Goal: Information Seeking & Learning: Find specific fact

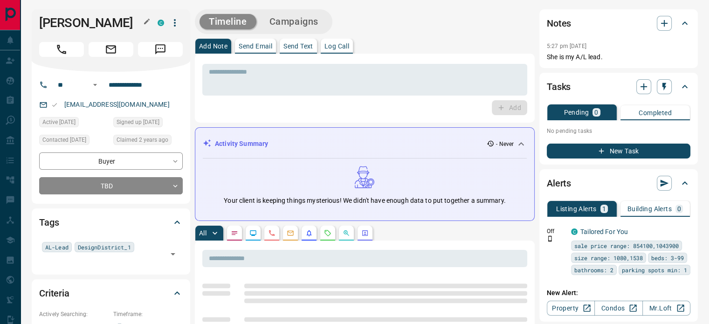
click at [147, 22] on icon "button" at bounding box center [146, 21] width 7 height 7
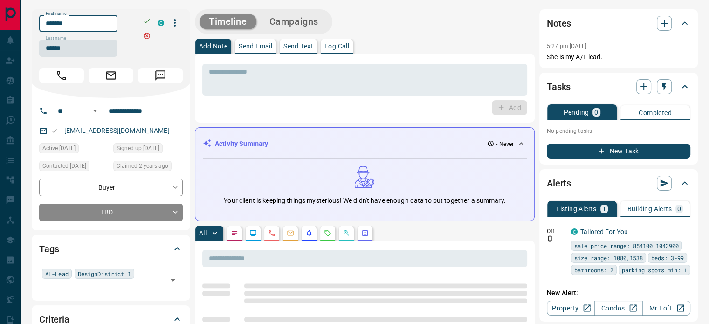
click at [108, 30] on input "*******" at bounding box center [78, 23] width 78 height 17
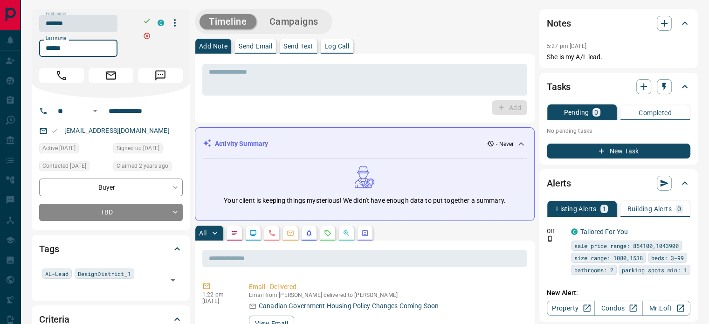
click at [72, 51] on input "******" at bounding box center [78, 48] width 78 height 17
click at [125, 110] on input "**********" at bounding box center [141, 110] width 73 height 15
click at [158, 132] on div "[EMAIL_ADDRESS][DOMAIN_NAME]" at bounding box center [111, 130] width 144 height 15
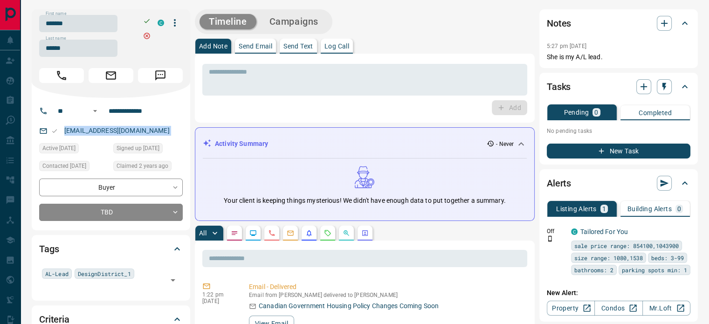
copy link "[EMAIL_ADDRESS][DOMAIN_NAME]"
copy div "5:27 pm [DATE] Pin She is my A/L lead."
drag, startPoint x: 592, startPoint y: 55, endPoint x: 540, endPoint y: 48, distance: 52.7
click at [540, 48] on div "Notes 5:27 pm [DATE] She is my A/L lead." at bounding box center [618, 38] width 158 height 59
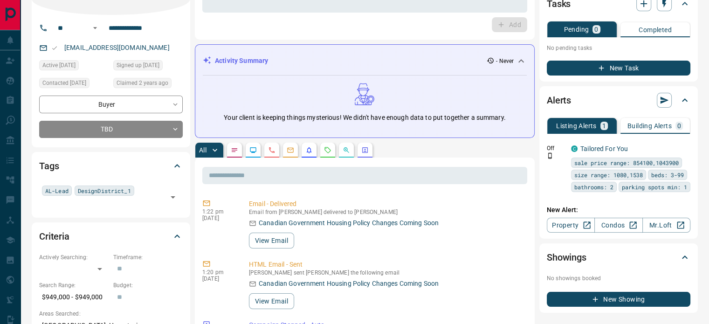
scroll to position [93, 0]
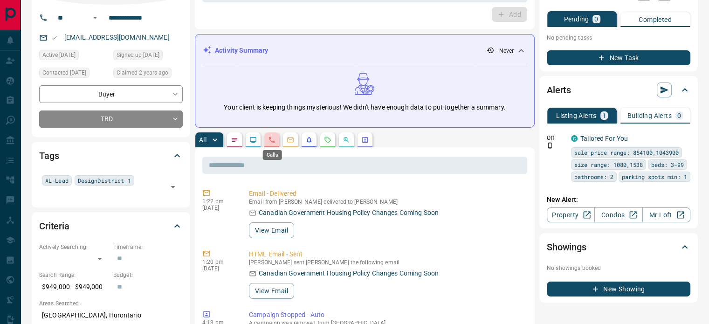
click at [274, 137] on icon "Calls" at bounding box center [271, 139] width 7 height 7
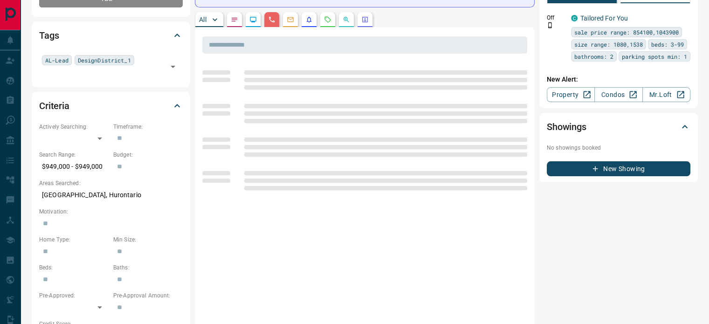
scroll to position [280, 0]
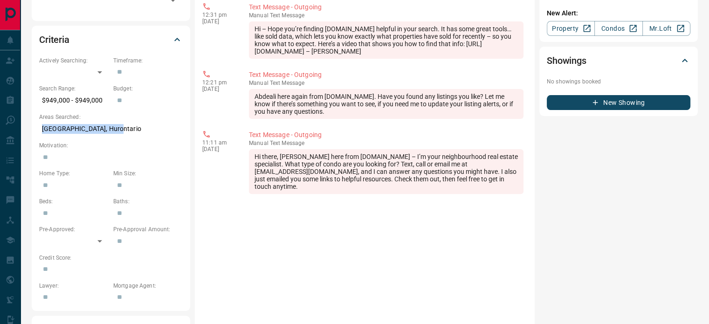
copy p "[GEOGRAPHIC_DATA], Hurontario"
drag, startPoint x: 133, startPoint y: 127, endPoint x: 31, endPoint y: 127, distance: 102.1
click at [31, 127] on div "**********" at bounding box center [365, 148] width 688 height 857
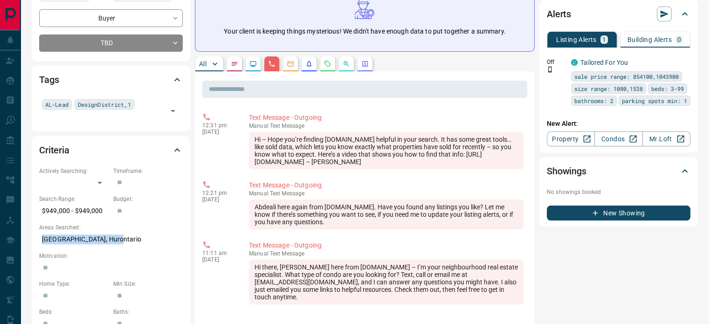
scroll to position [0, 0]
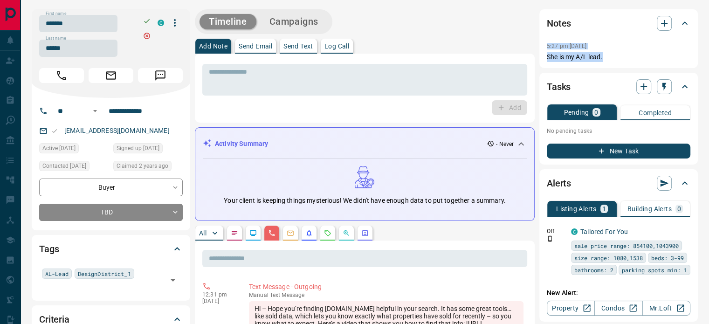
copy div "5:27 pm [DATE] Pin She is my A/L lead."
drag, startPoint x: 615, startPoint y: 61, endPoint x: 537, endPoint y: 46, distance: 79.2
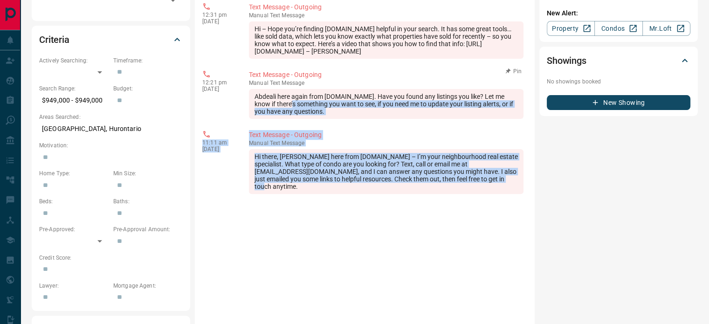
scroll to position [186, 0]
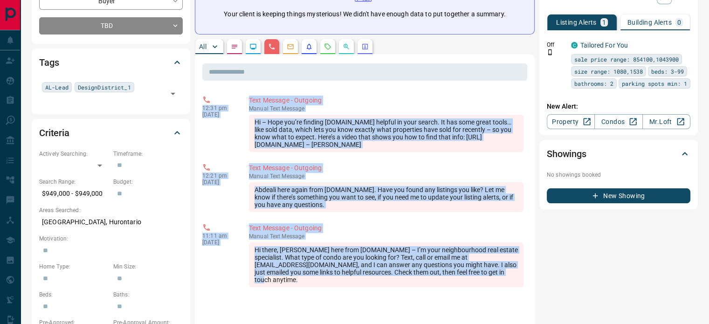
copy div "56:41 lo Ips 26 3862 Dolo Sitamet - Consecte adipis Elit Seddoei Te – Inci utl’…"
drag, startPoint x: 520, startPoint y: 181, endPoint x: 199, endPoint y: 98, distance: 332.1
